Goal: Task Accomplishment & Management: Complete application form

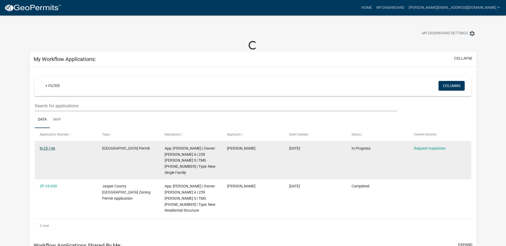
click at [50, 148] on link "N-25-146" at bounding box center [47, 148] width 15 height 4
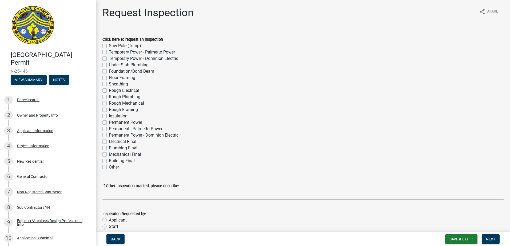
click at [109, 116] on label "Insulation" at bounding box center [118, 116] width 19 height 6
click at [109, 116] on input "Insulation" at bounding box center [110, 114] width 3 height 3
checkbox input "true"
checkbox input "false"
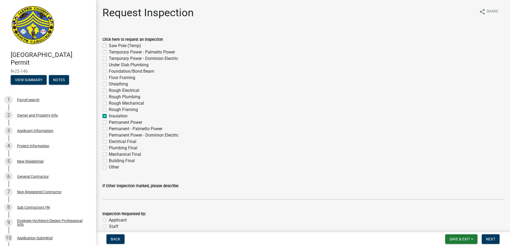
checkbox input "false"
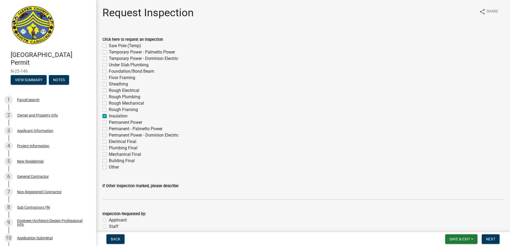
checkbox input "false"
checkbox input "true"
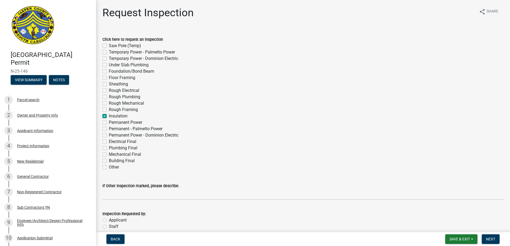
checkbox input "false"
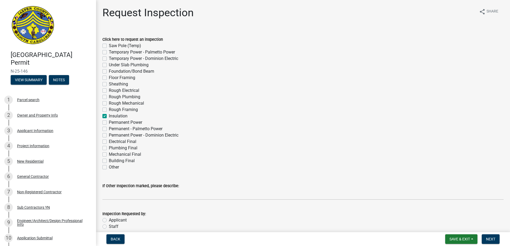
checkbox input "false"
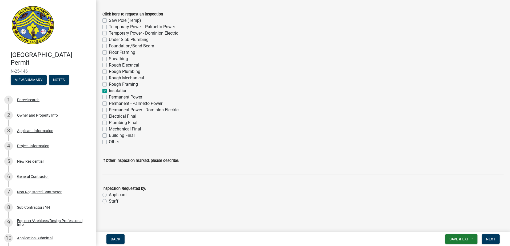
click at [109, 194] on label "Applicant" at bounding box center [118, 195] width 18 height 6
click at [109, 194] on input "Applicant" at bounding box center [110, 193] width 3 height 3
radio input "true"
click at [491, 241] on span "Next" at bounding box center [490, 239] width 9 height 4
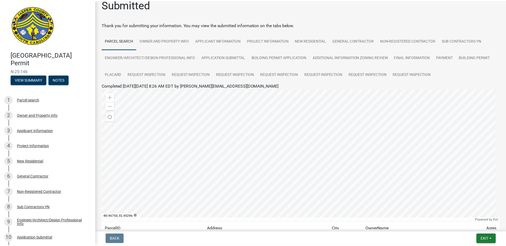
scroll to position [0, 0]
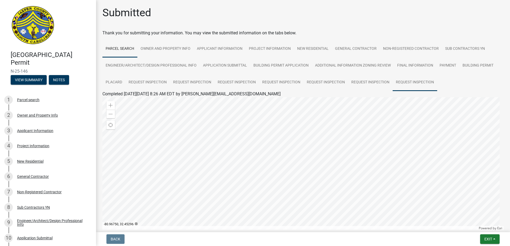
click at [414, 83] on link "Request Inspection" at bounding box center [415, 82] width 45 height 17
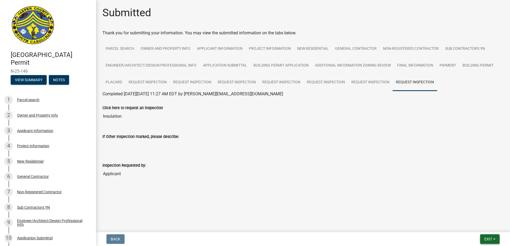
click at [493, 240] on button "Exit" at bounding box center [489, 240] width 19 height 10
click at [469, 227] on button "Save & Exit" at bounding box center [478, 225] width 43 height 13
